Goal: Task Accomplishment & Management: Use online tool/utility

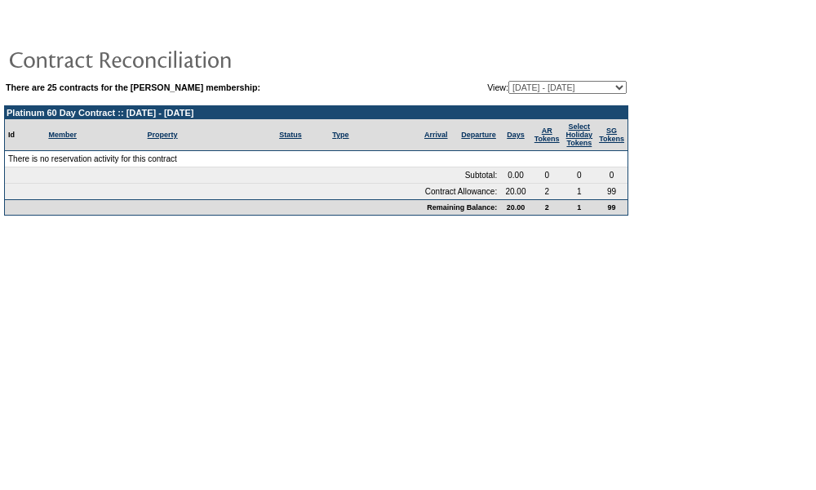
click at [522, 87] on select "[DATE] - [DATE] [DATE] - [DATE] [DATE] - [DATE] [DATE] - [DATE] [DATE] - [DATE]…" at bounding box center [568, 87] width 118 height 13
click at [538, 89] on select "[DATE] - [DATE] [DATE] - [DATE] [DATE] - [DATE] [DATE] - [DATE] [DATE] - [DATE]…" at bounding box center [568, 87] width 118 height 13
select select "138561"
click at [509, 82] on select "[DATE] - [DATE] [DATE] - [DATE] [DATE] - [DATE] [DATE] - [DATE] [DATE] - [DATE]…" at bounding box center [568, 87] width 118 height 13
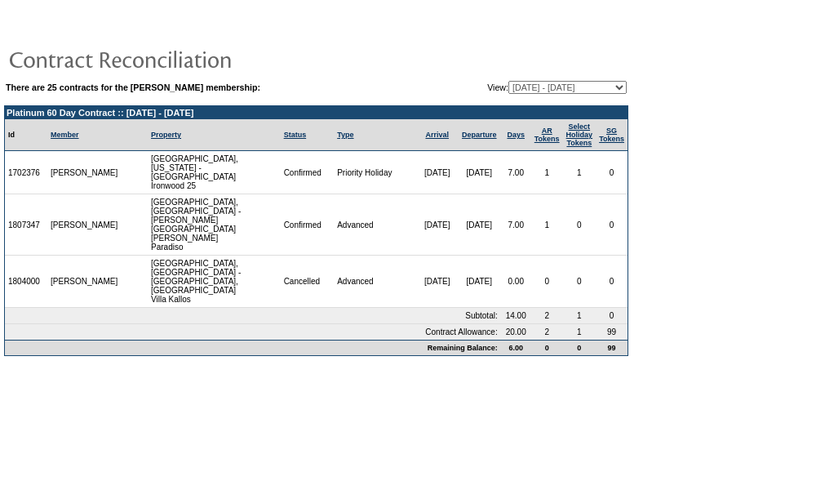
click at [577, 90] on select "[DATE] - [DATE] [DATE] - [DATE] [DATE] - [DATE] [DATE] - [DATE] [DATE] - [DATE]…" at bounding box center [568, 87] width 118 height 13
click at [678, 309] on form "There are 25 contracts for the [PERSON_NAME] membership: View: [DATE] - [DATE] …" at bounding box center [408, 185] width 816 height 370
